Goal: Information Seeking & Learning: Learn about a topic

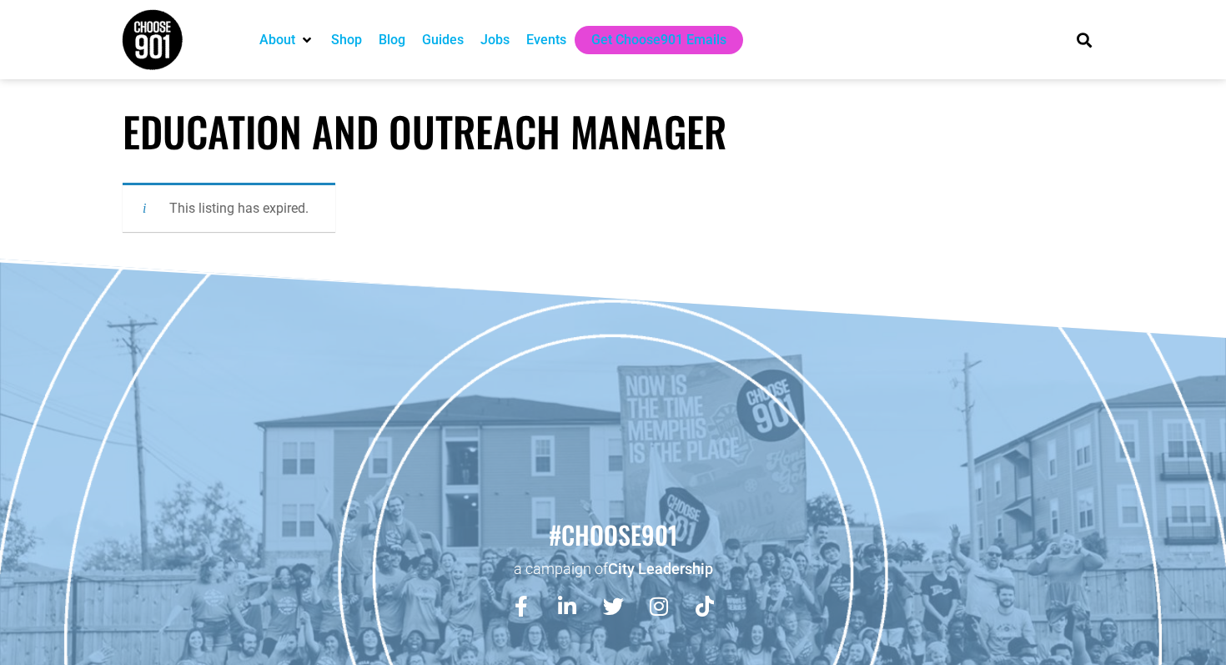
click at [500, 43] on div "Jobs" at bounding box center [494, 40] width 29 height 20
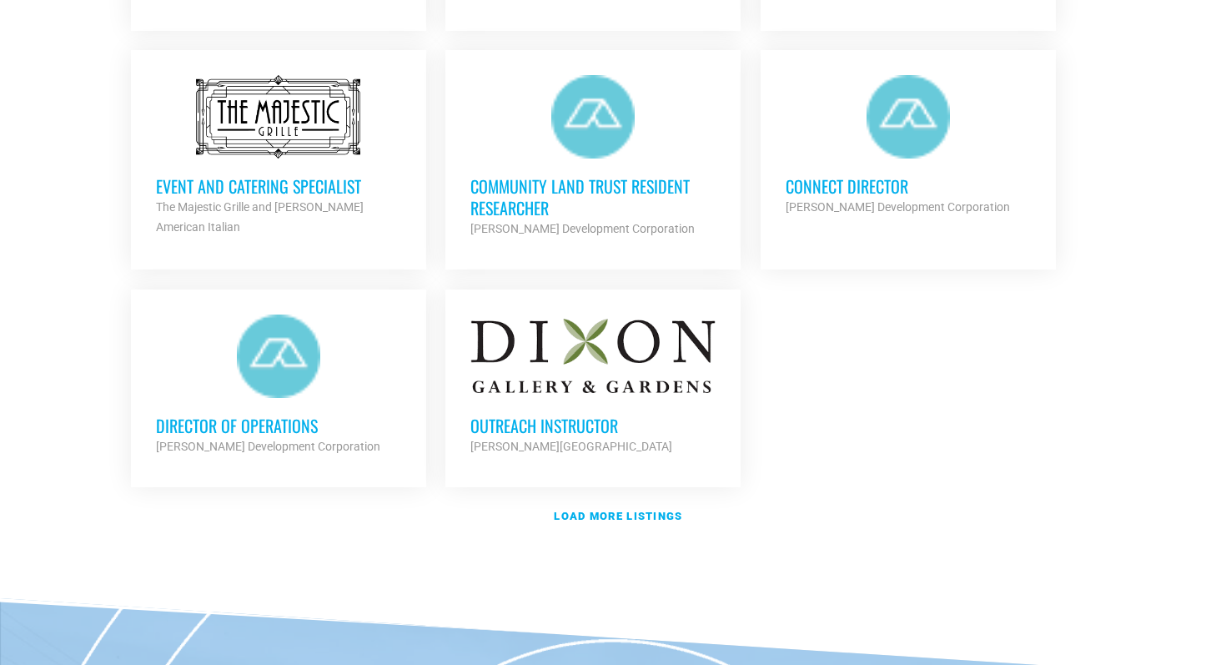
scroll to position [1921, 0]
click at [616, 514] on strong "Load more listings" at bounding box center [618, 516] width 128 height 13
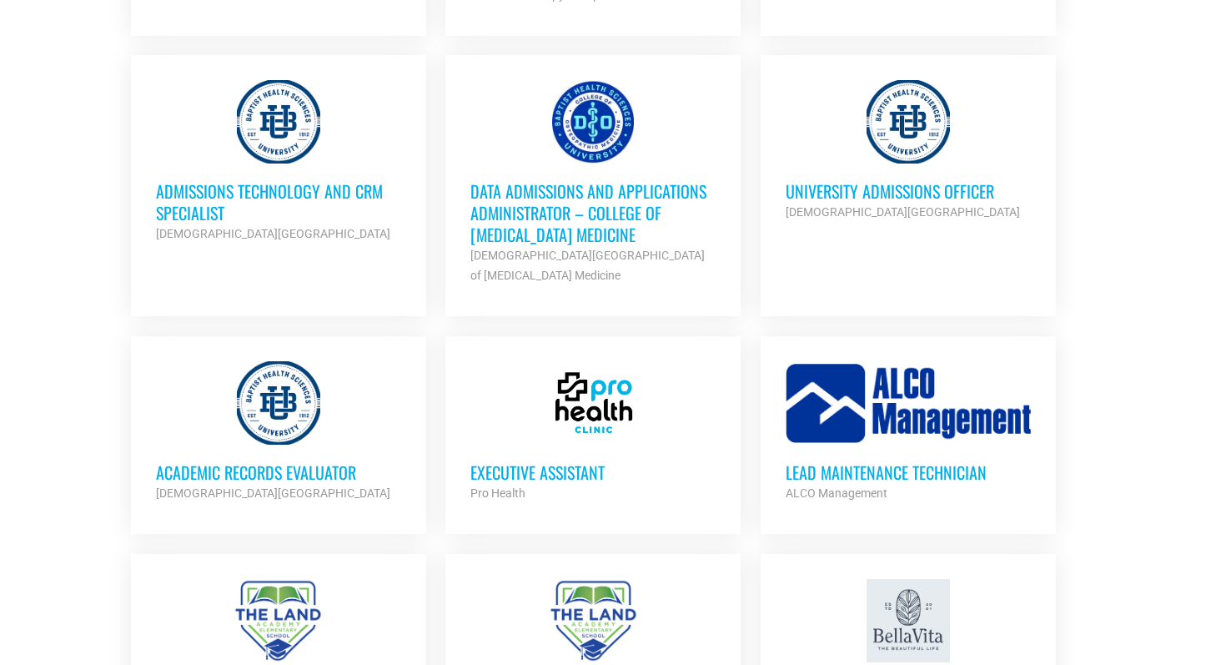
scroll to position [2870, 0]
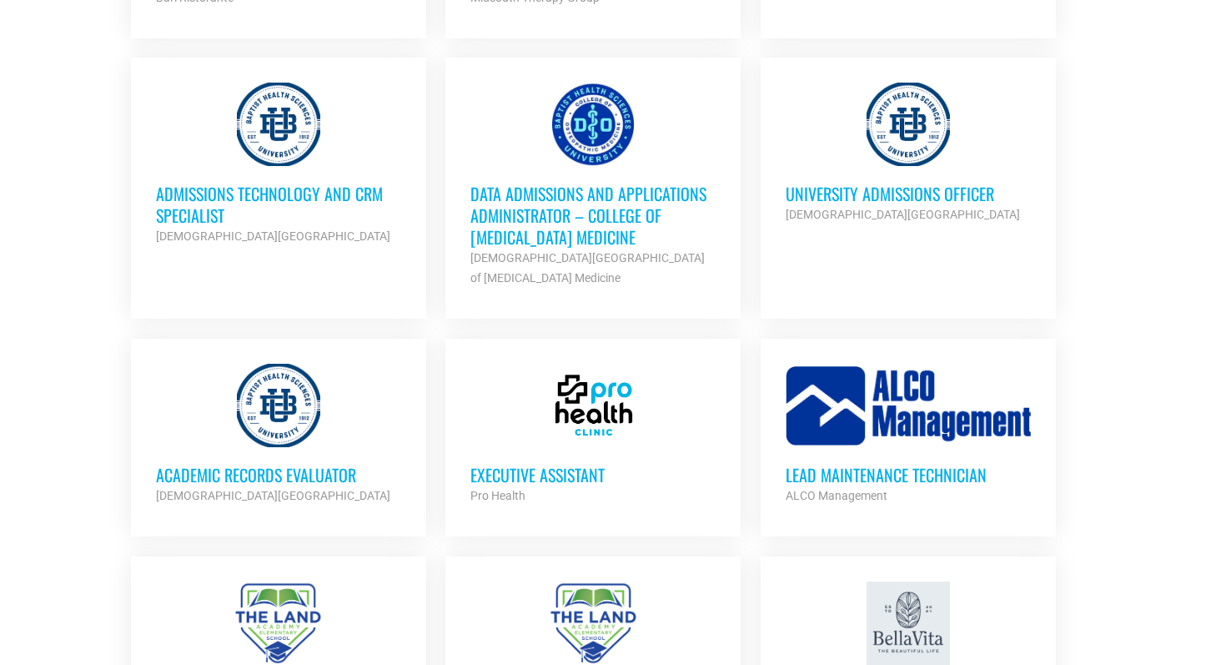
click at [576, 464] on h3 "Executive Assistant" at bounding box center [592, 475] width 245 height 22
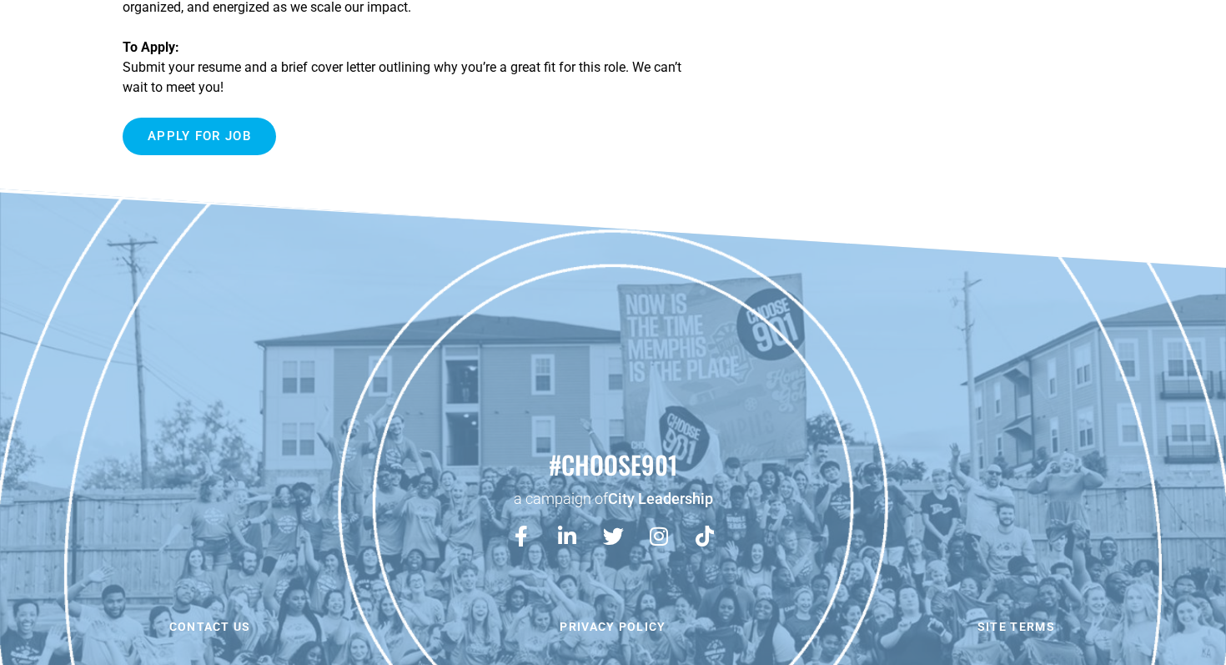
scroll to position [1305, 0]
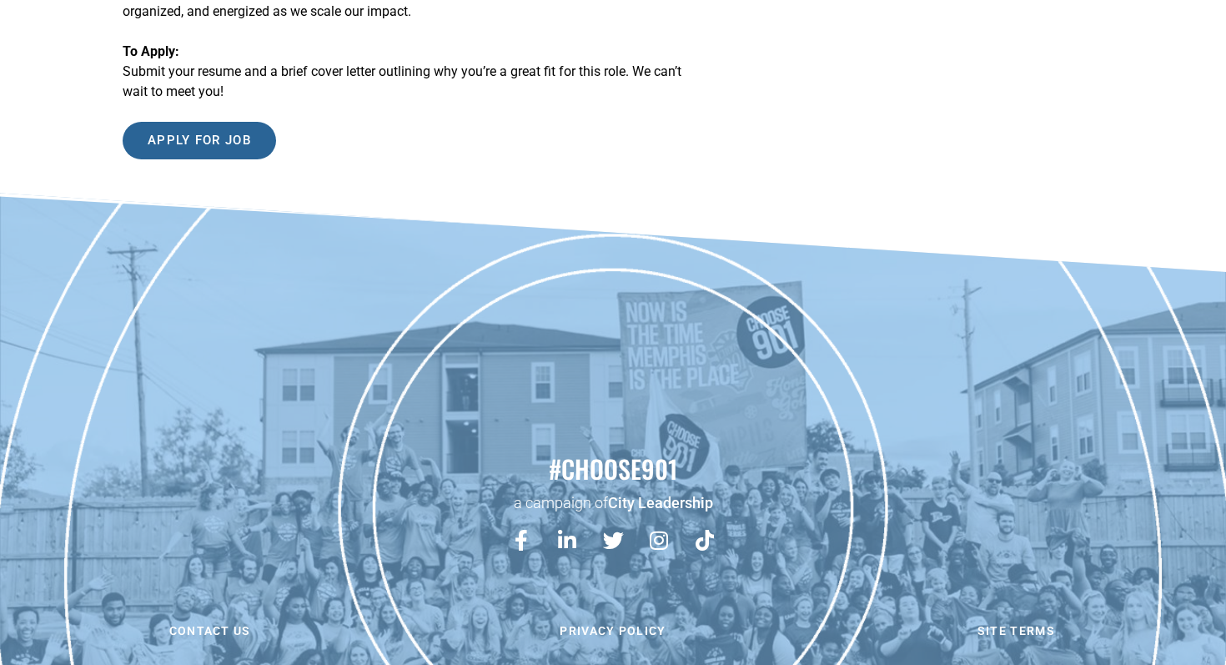
click at [229, 157] on input "Apply for job" at bounding box center [199, 141] width 153 height 38
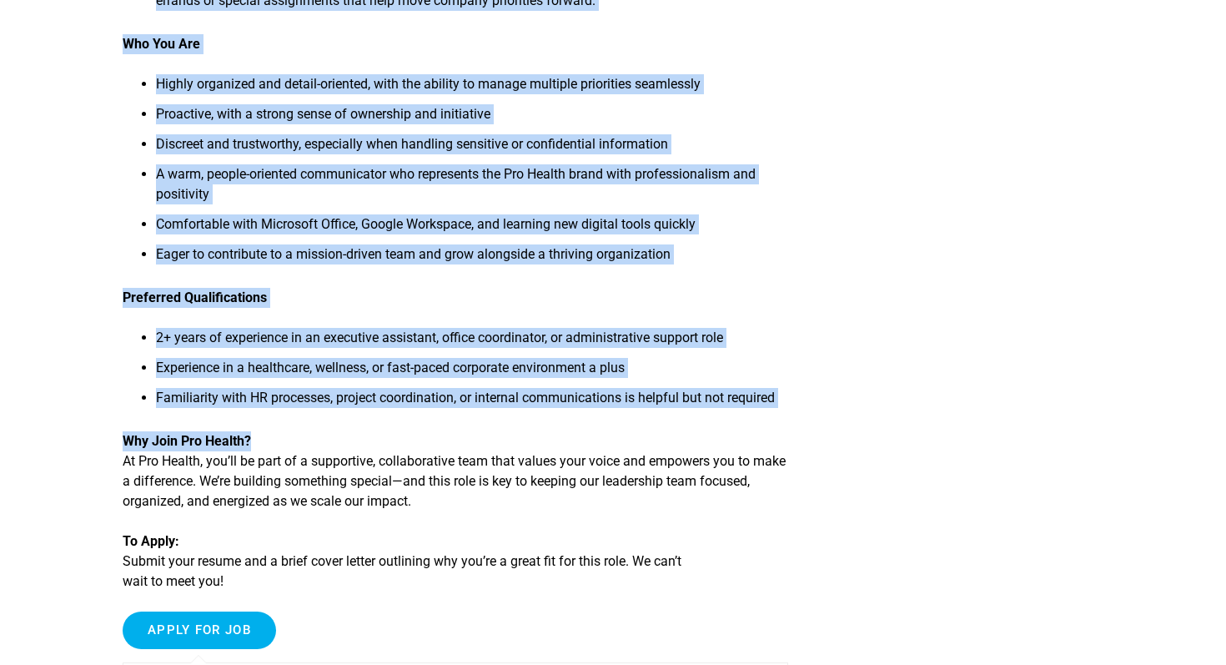
scroll to position [817, 0]
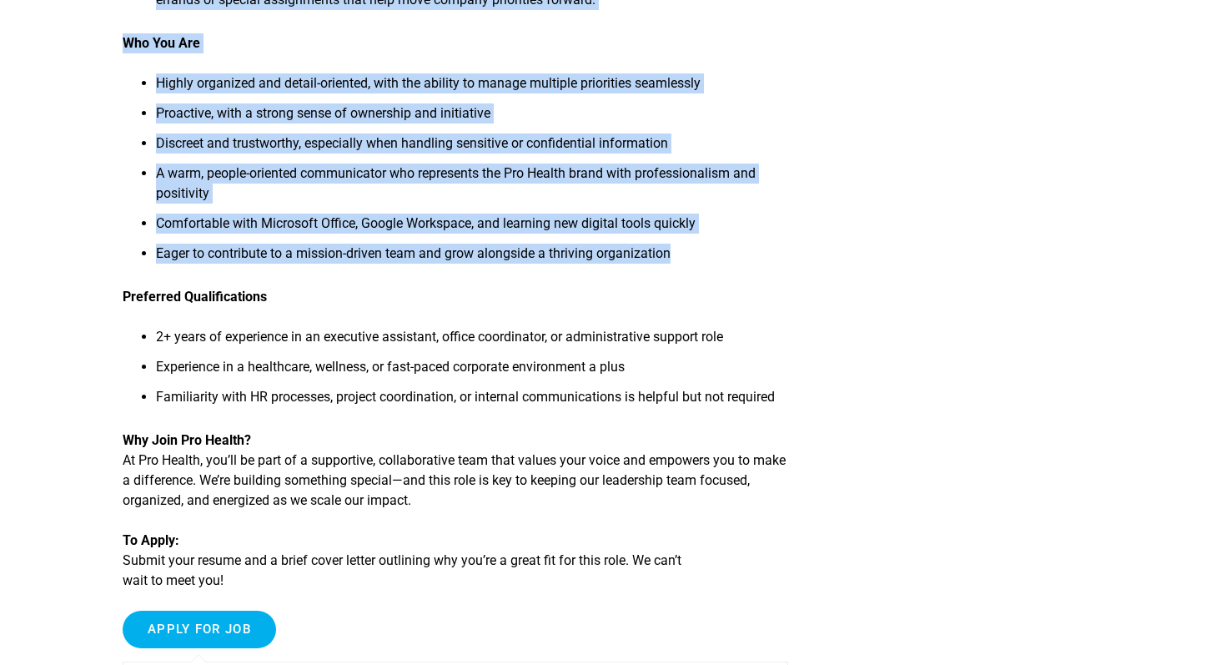
drag, startPoint x: 120, startPoint y: 83, endPoint x: 685, endPoint y: 277, distance: 597.2
click at [685, 277] on article "Executive Assistant About Pro Health Pro Health is a fast-growing chain of well…" at bounding box center [613, 20] width 1226 height 1460
copy div "About Pro Health Pro Health is a fast-growing chain of wellness-focused medical…"
click at [200, 647] on input "Apply for job" at bounding box center [199, 630] width 153 height 38
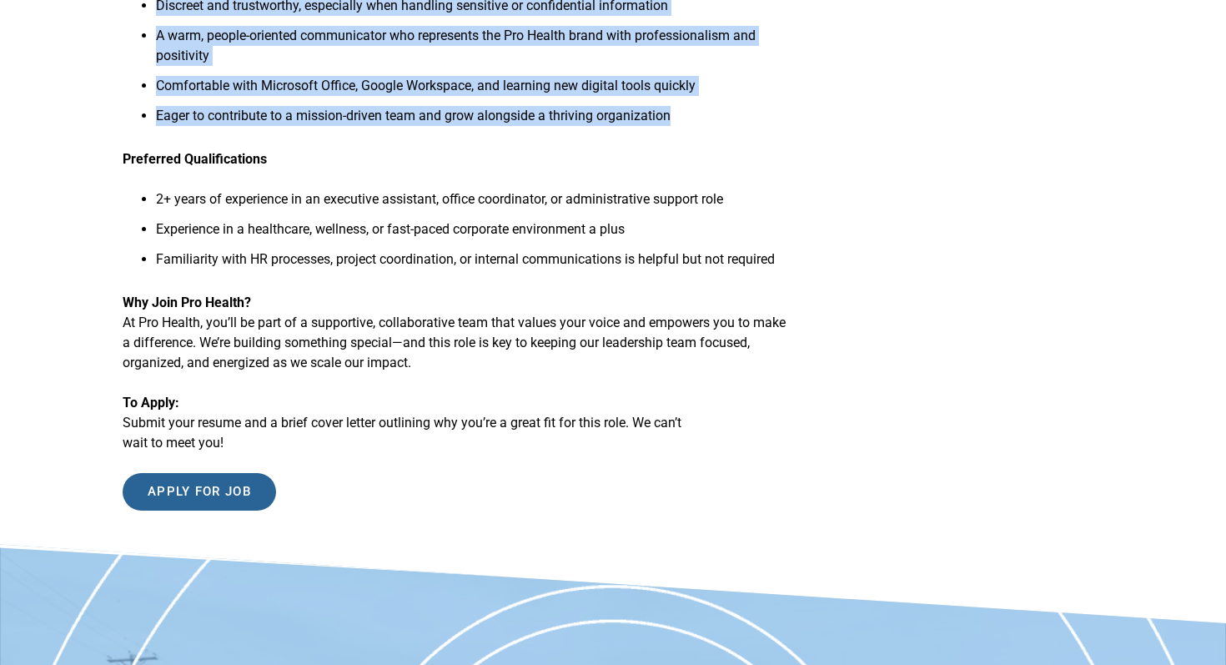
scroll to position [957, 0]
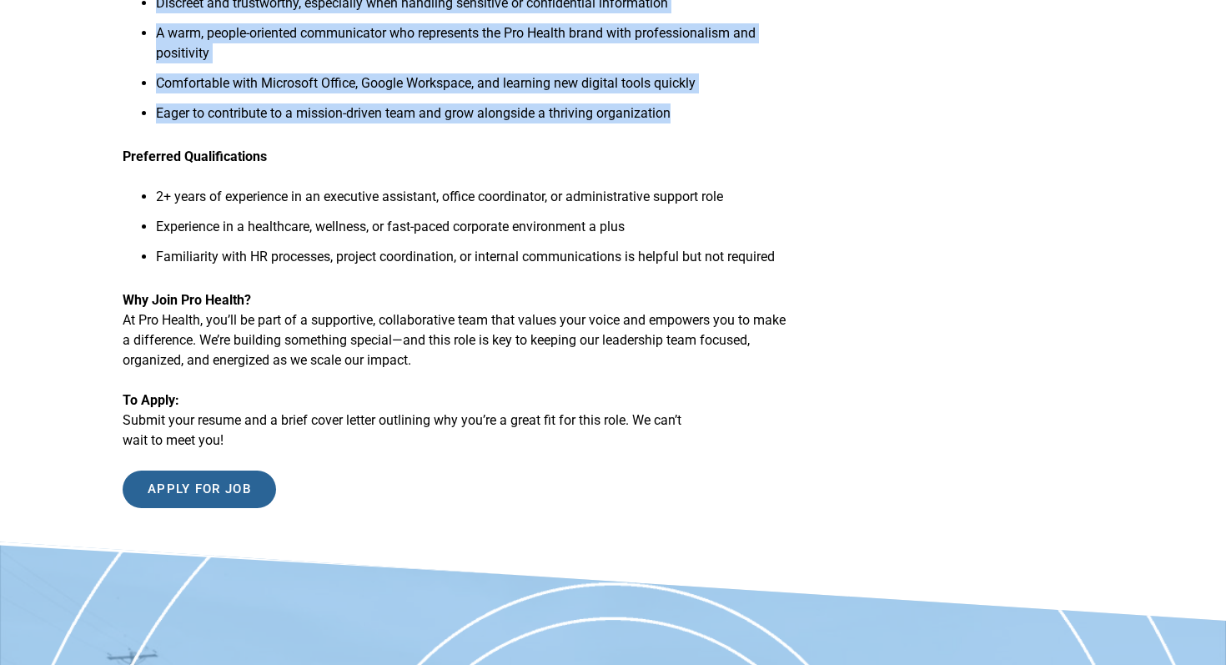
click at [201, 508] on input "Apply for job" at bounding box center [199, 489] width 153 height 38
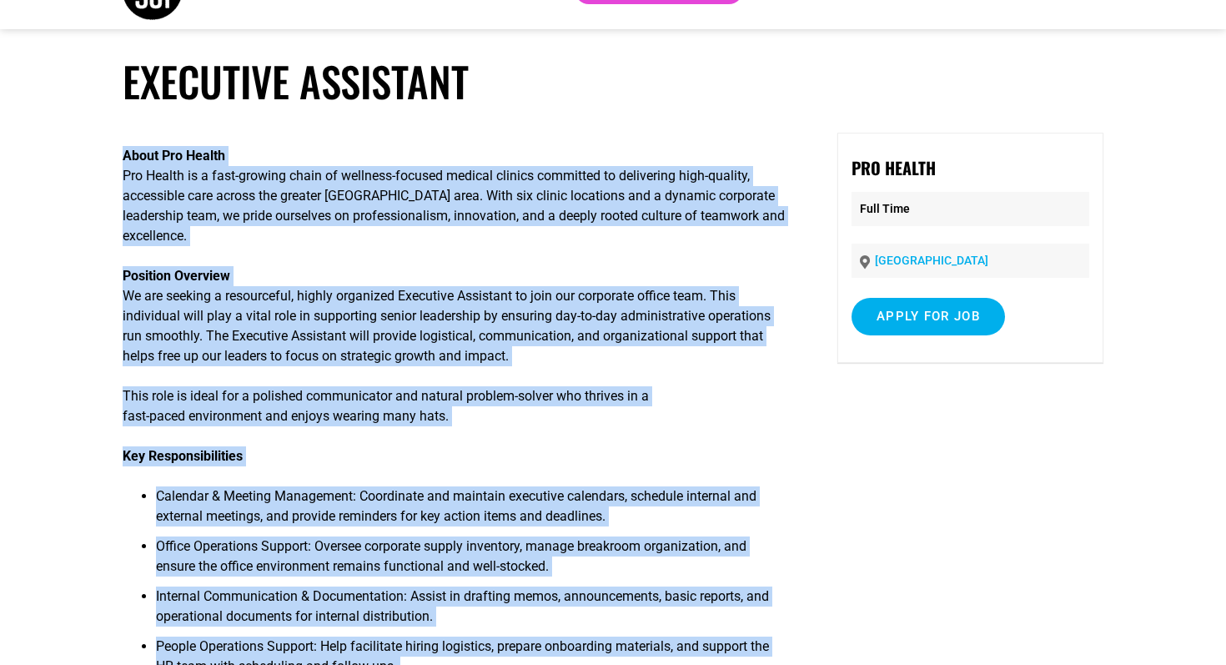
scroll to position [0, 0]
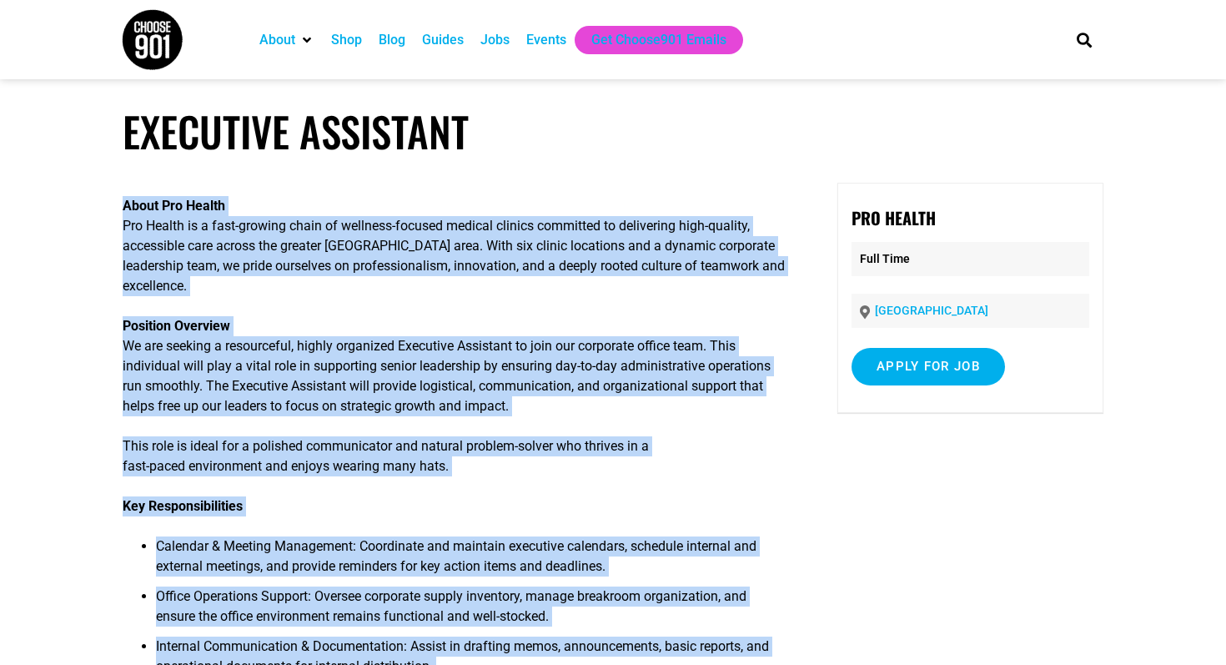
click at [497, 44] on div "Jobs" at bounding box center [494, 40] width 29 height 20
click at [500, 42] on div "Jobs" at bounding box center [494, 40] width 29 height 20
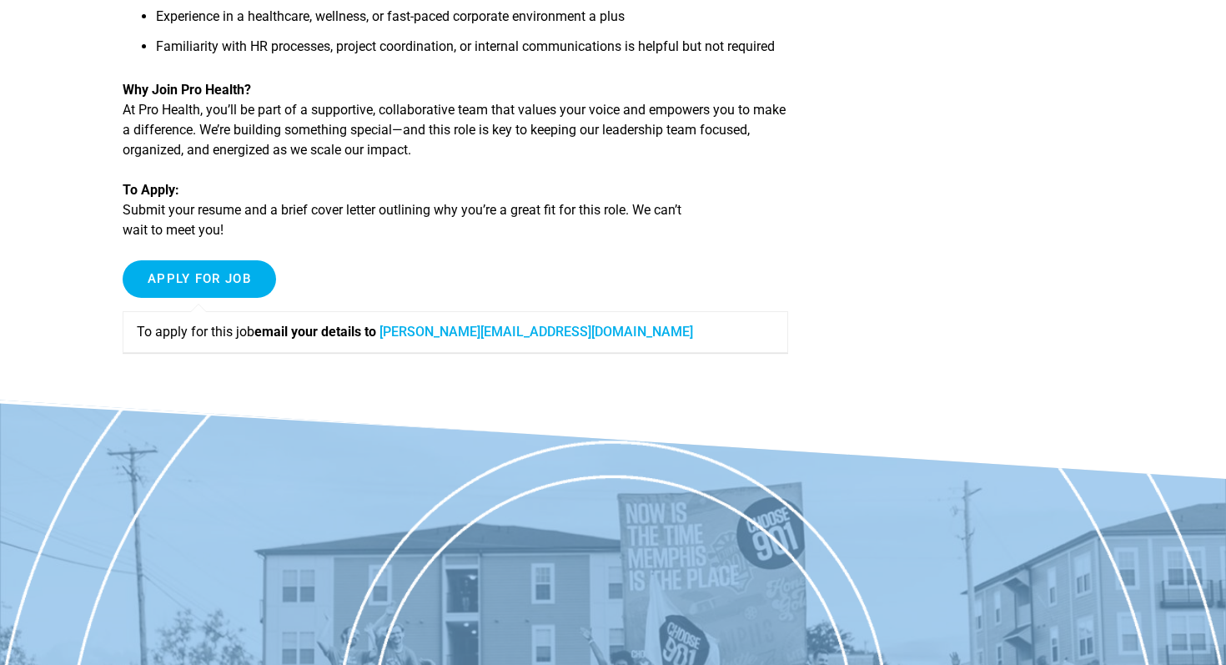
scroll to position [1447, 0]
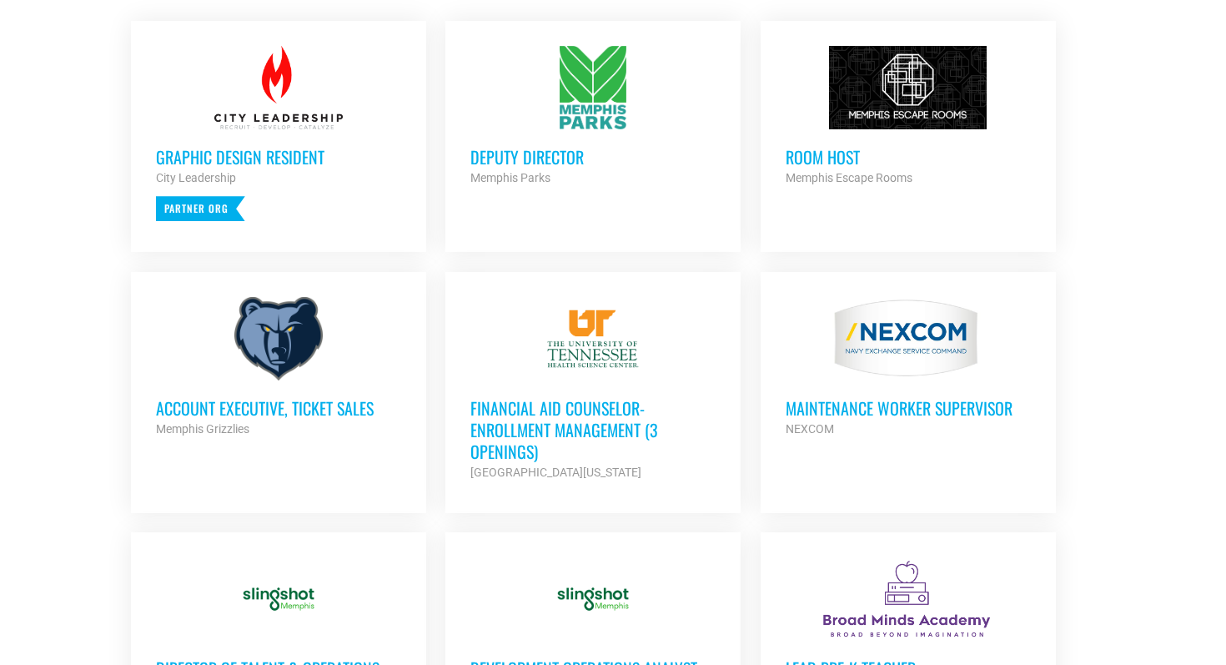
scroll to position [745, 0]
click at [554, 401] on h3 "Financial Aid Counselor-Enrollment Management (3 Openings)" at bounding box center [592, 428] width 245 height 65
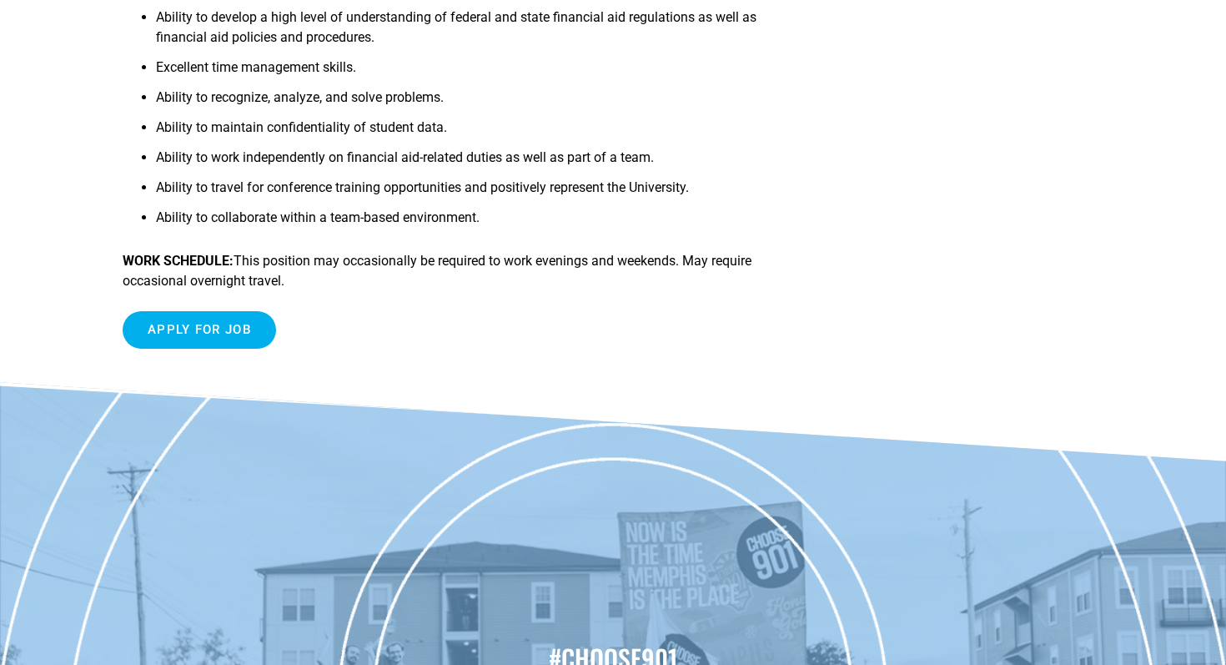
scroll to position [1170, 0]
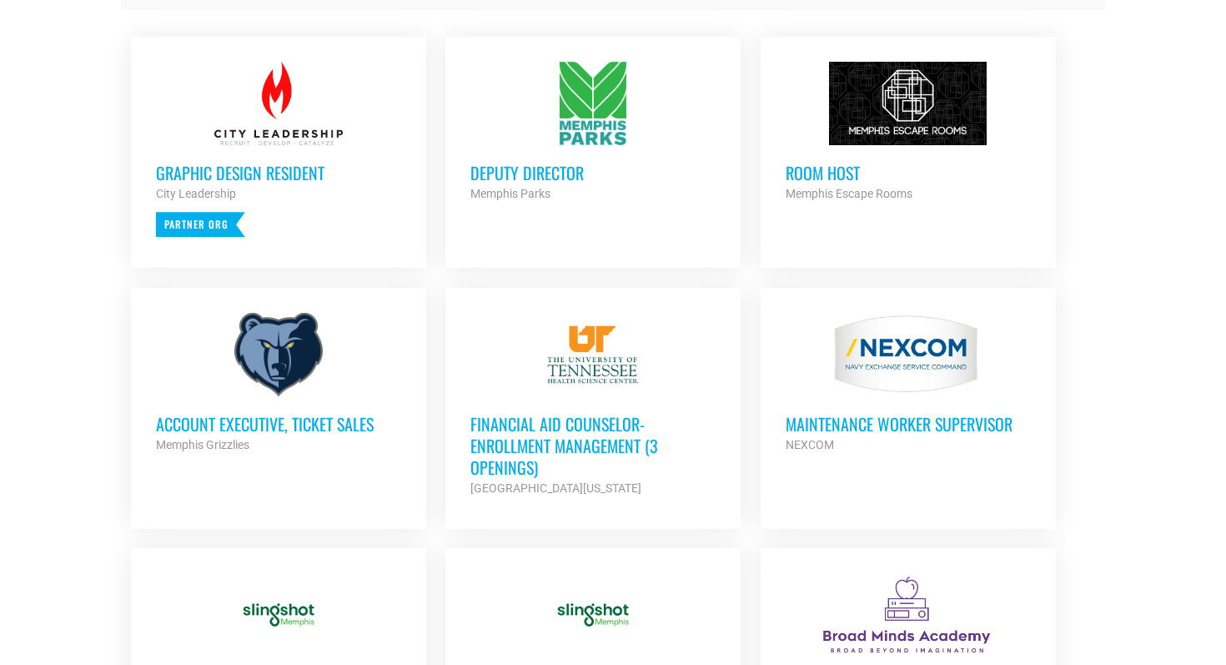
scroll to position [736, 0]
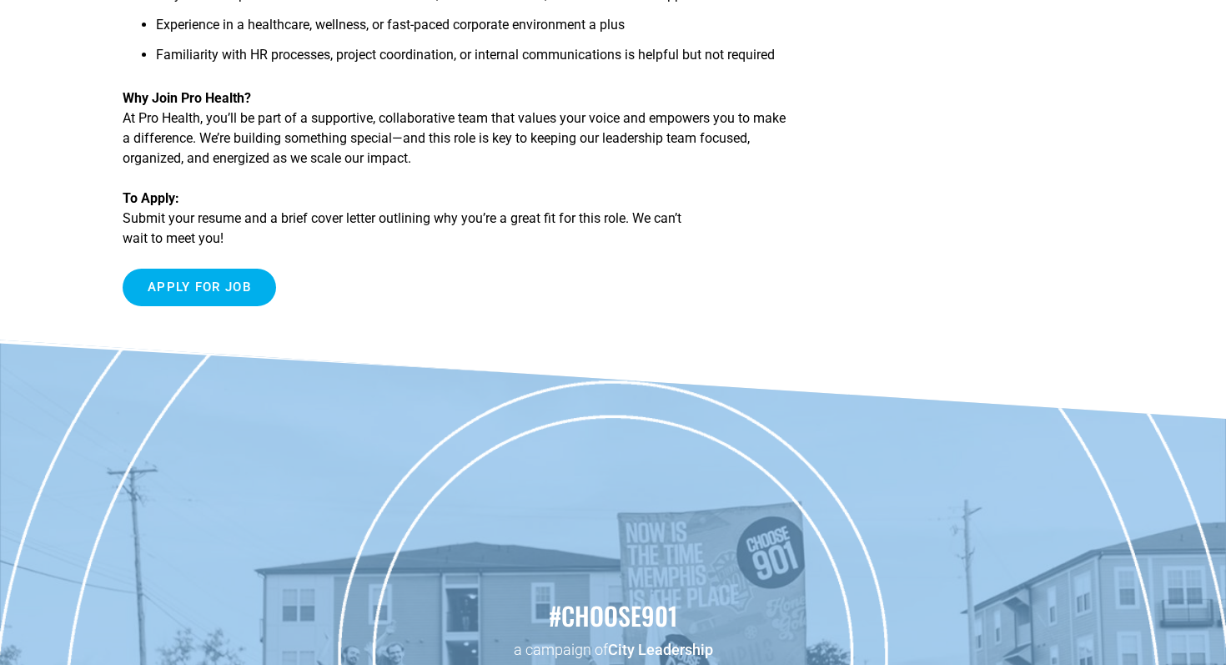
scroll to position [1379, 0]
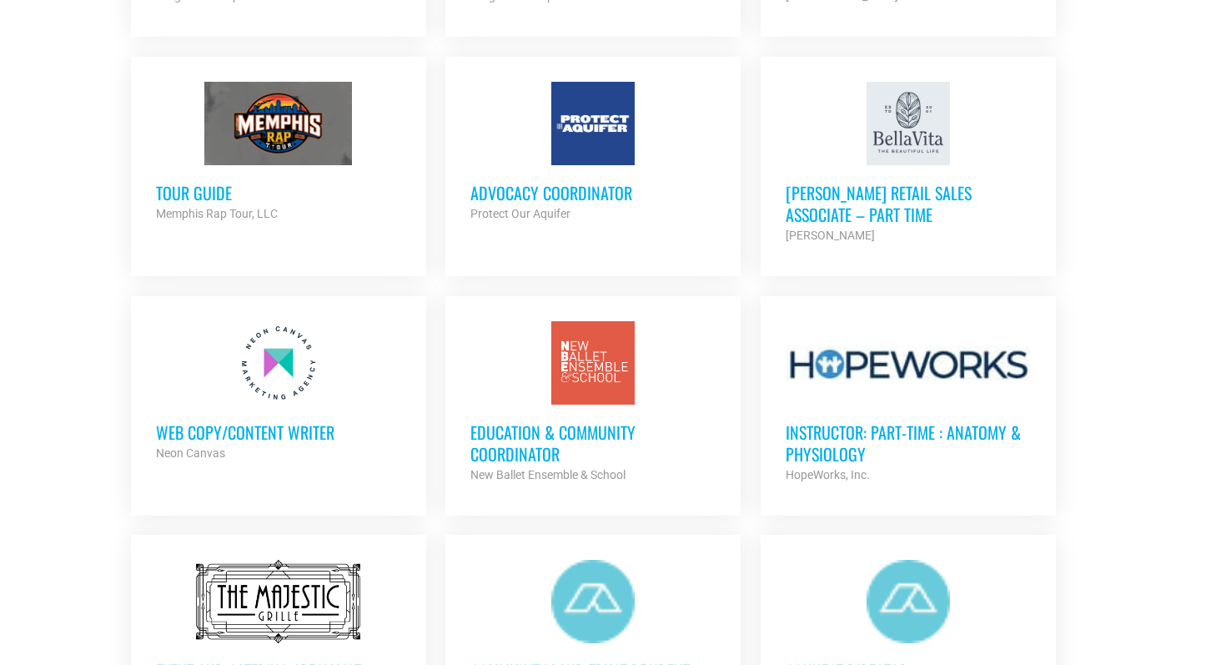
scroll to position [1439, 0]
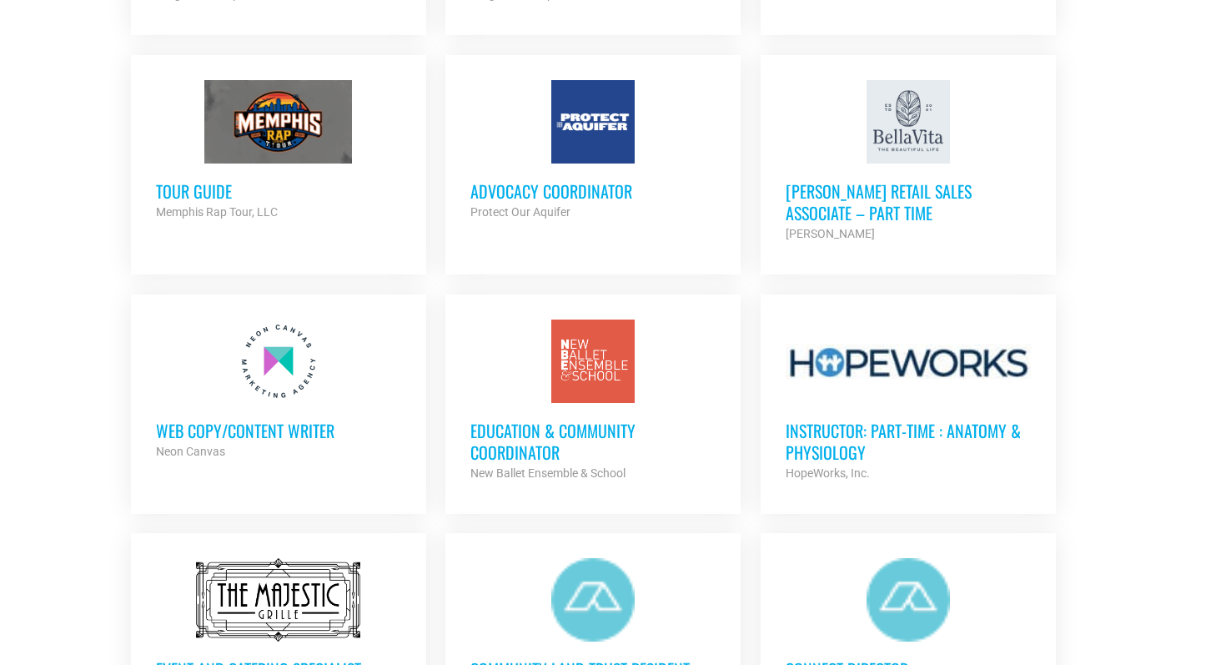
click at [608, 426] on h3 "Education & Community Coordinator" at bounding box center [592, 441] width 245 height 43
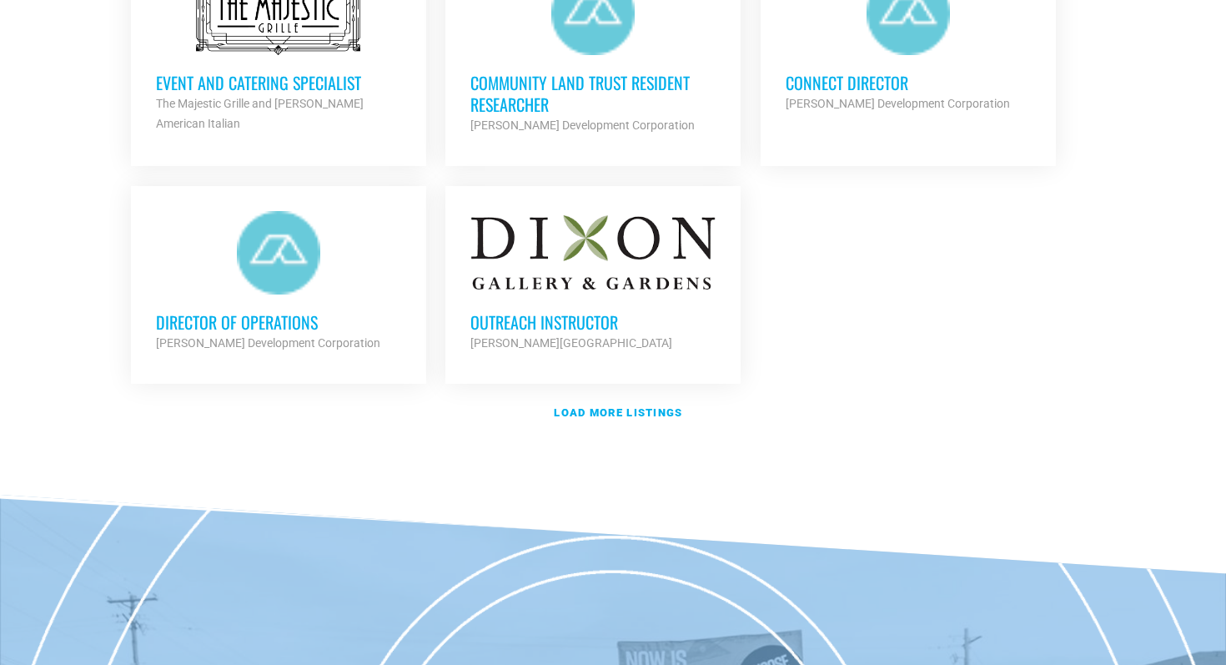
scroll to position [2042, 0]
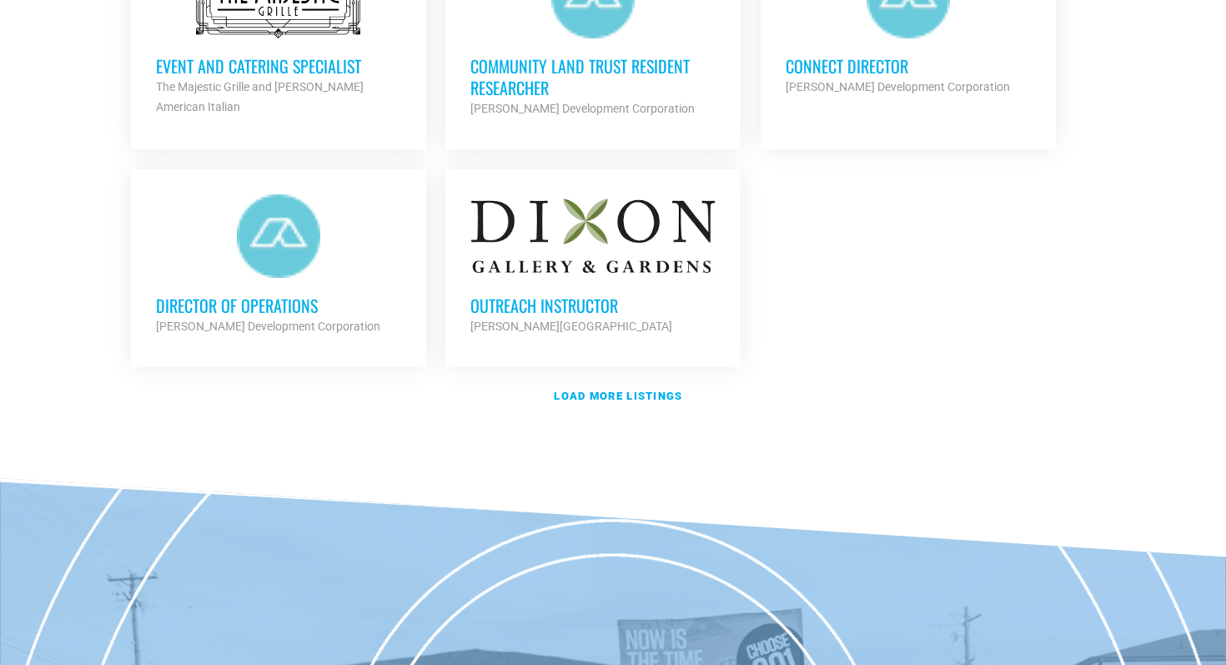
click at [594, 302] on h3 "Outreach Instructor" at bounding box center [592, 305] width 245 height 22
click at [628, 390] on strong "Load more listings" at bounding box center [618, 396] width 128 height 13
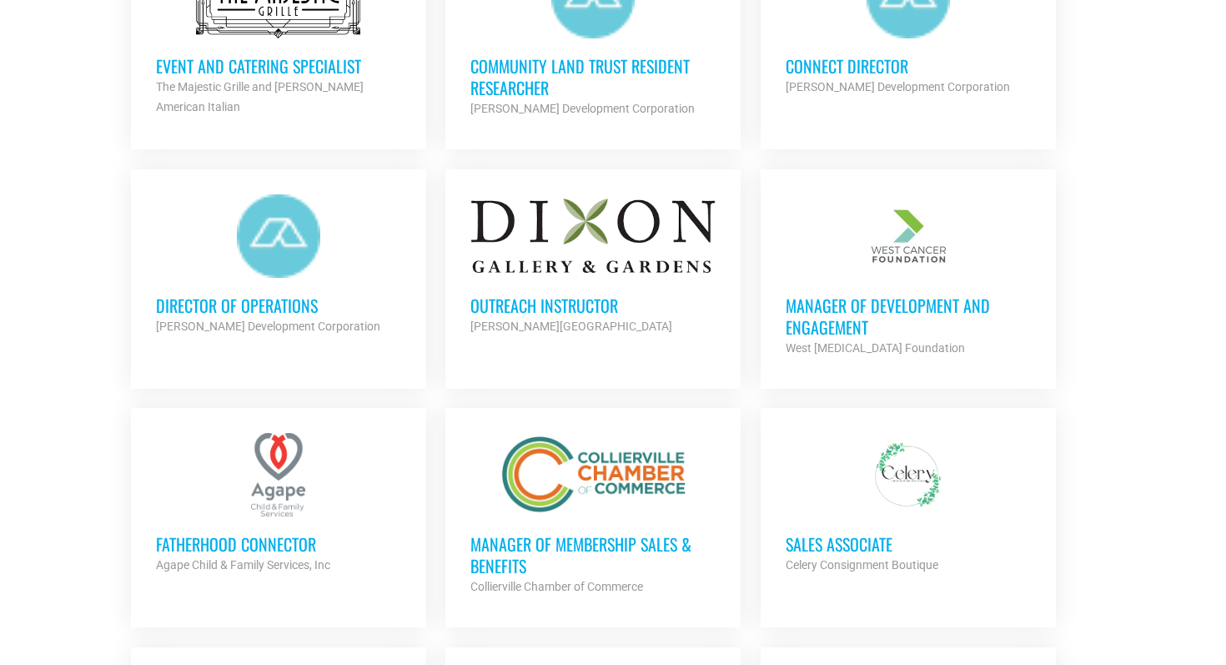
click at [863, 303] on h3 "Manager of Development and Engagement" at bounding box center [908, 315] width 245 height 43
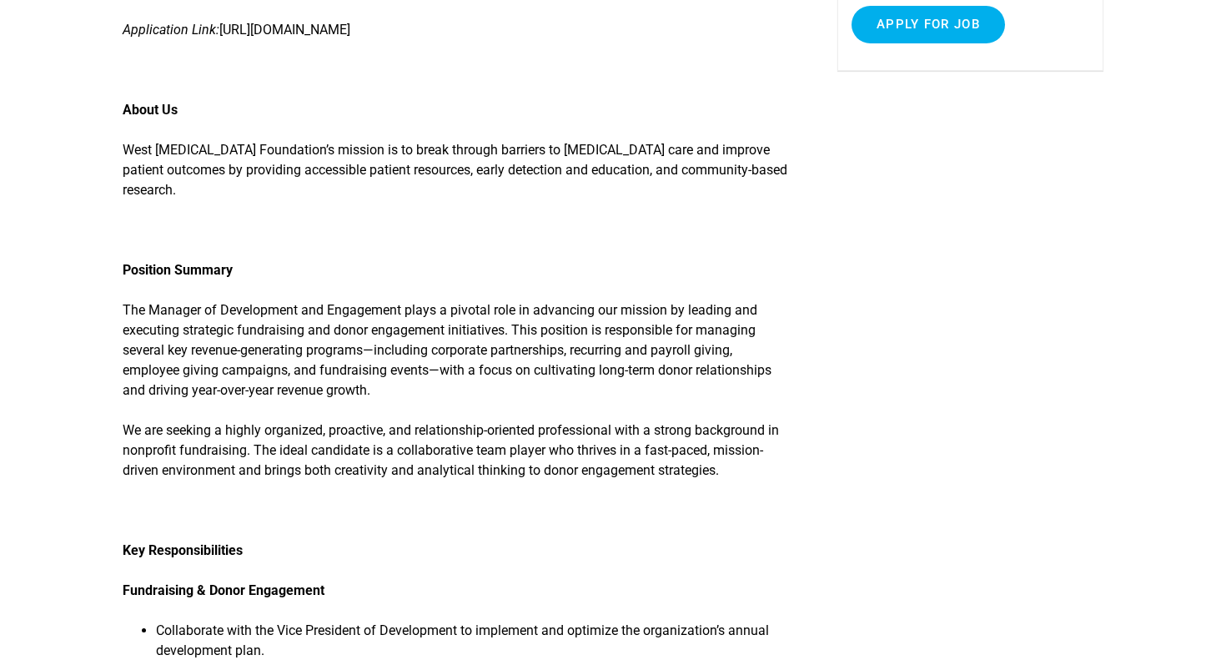
scroll to position [461, 0]
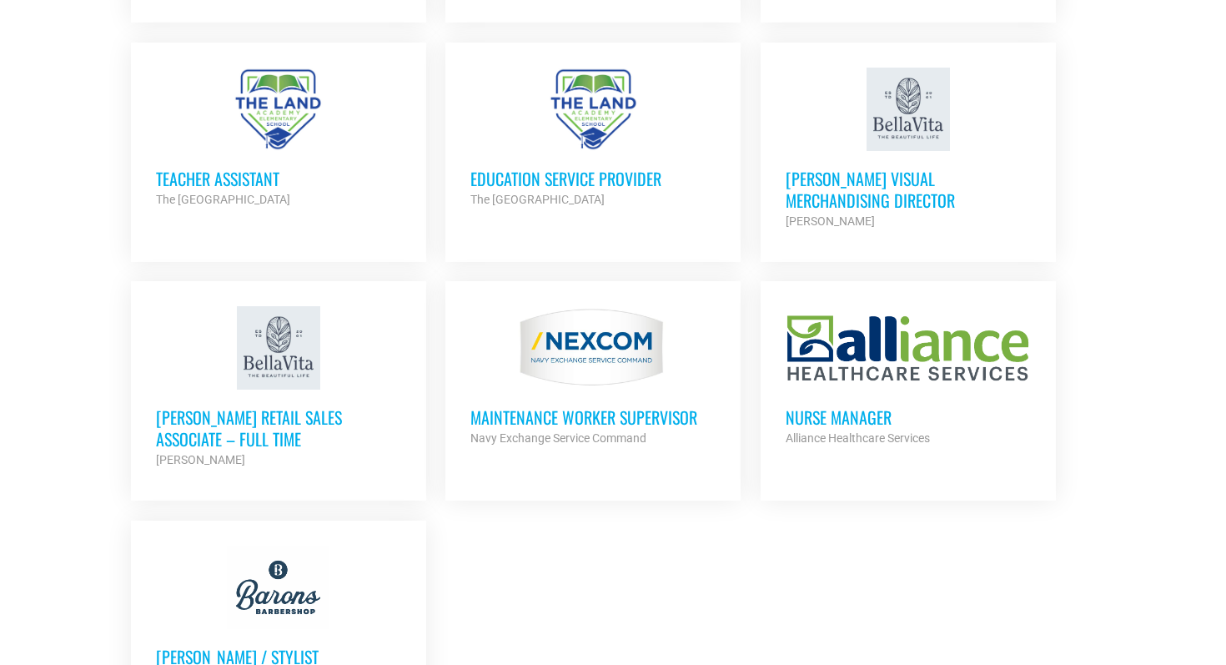
scroll to position [3389, 0]
